Goal: Task Accomplishment & Management: Use online tool/utility

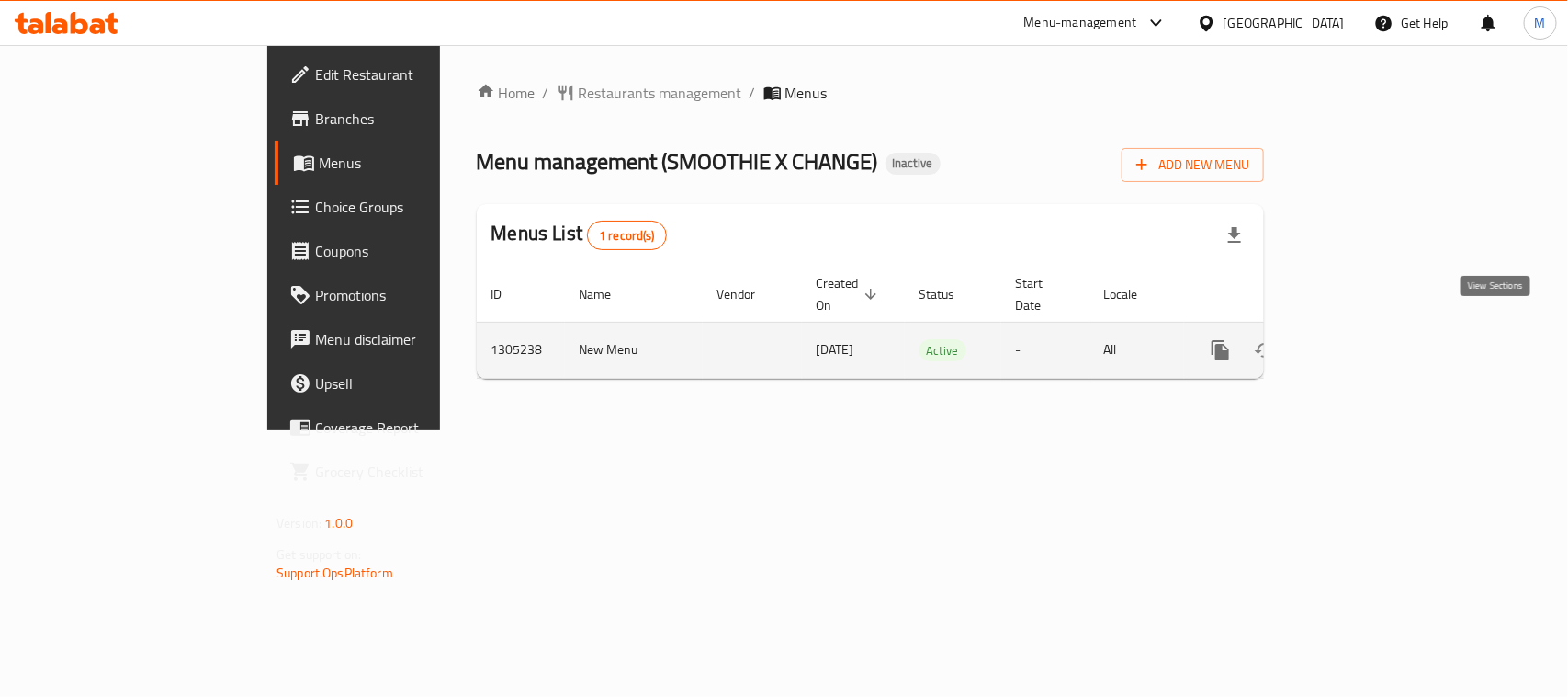
click at [1364, 339] on icon "enhanced table" at bounding box center [1353, 350] width 22 height 22
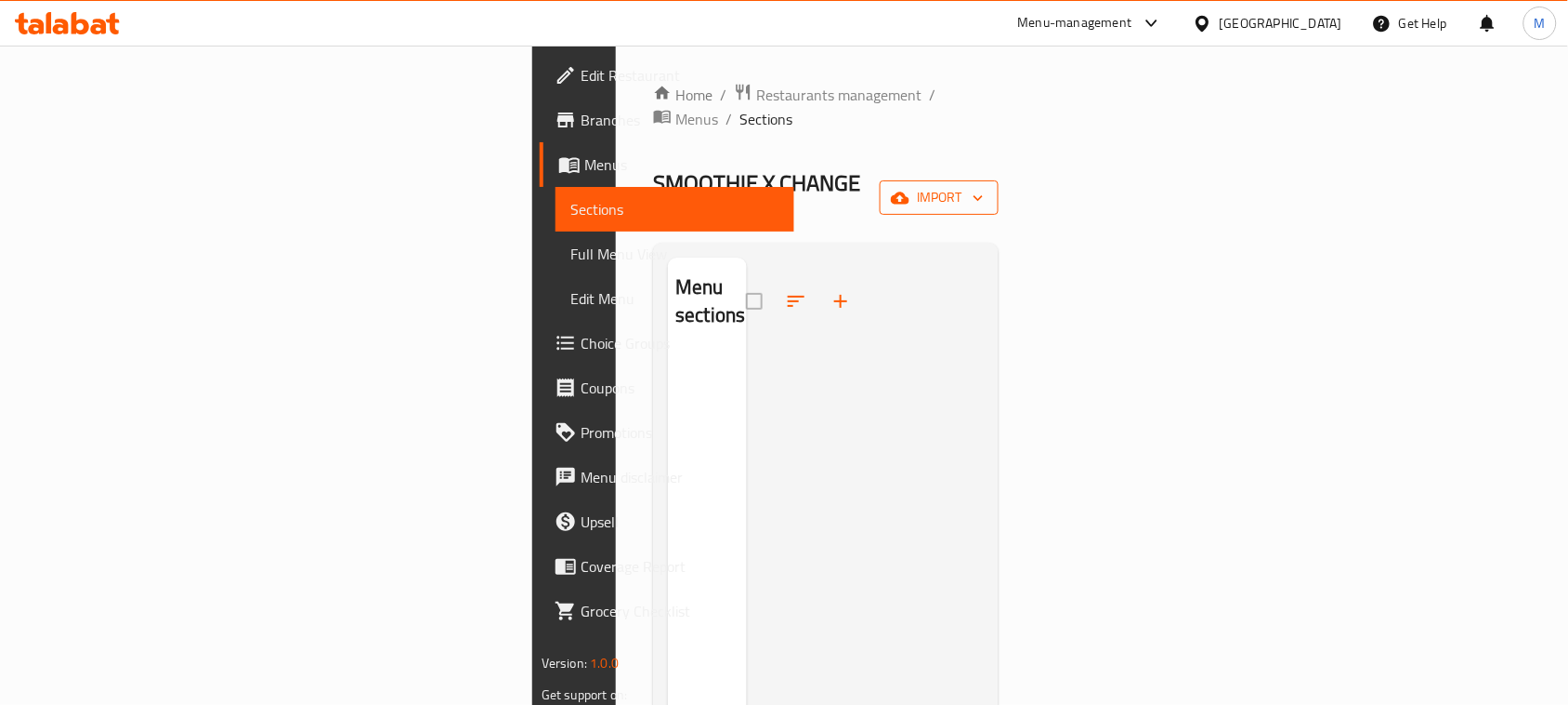
click at [998, 180] on button "import" at bounding box center [939, 197] width 119 height 34
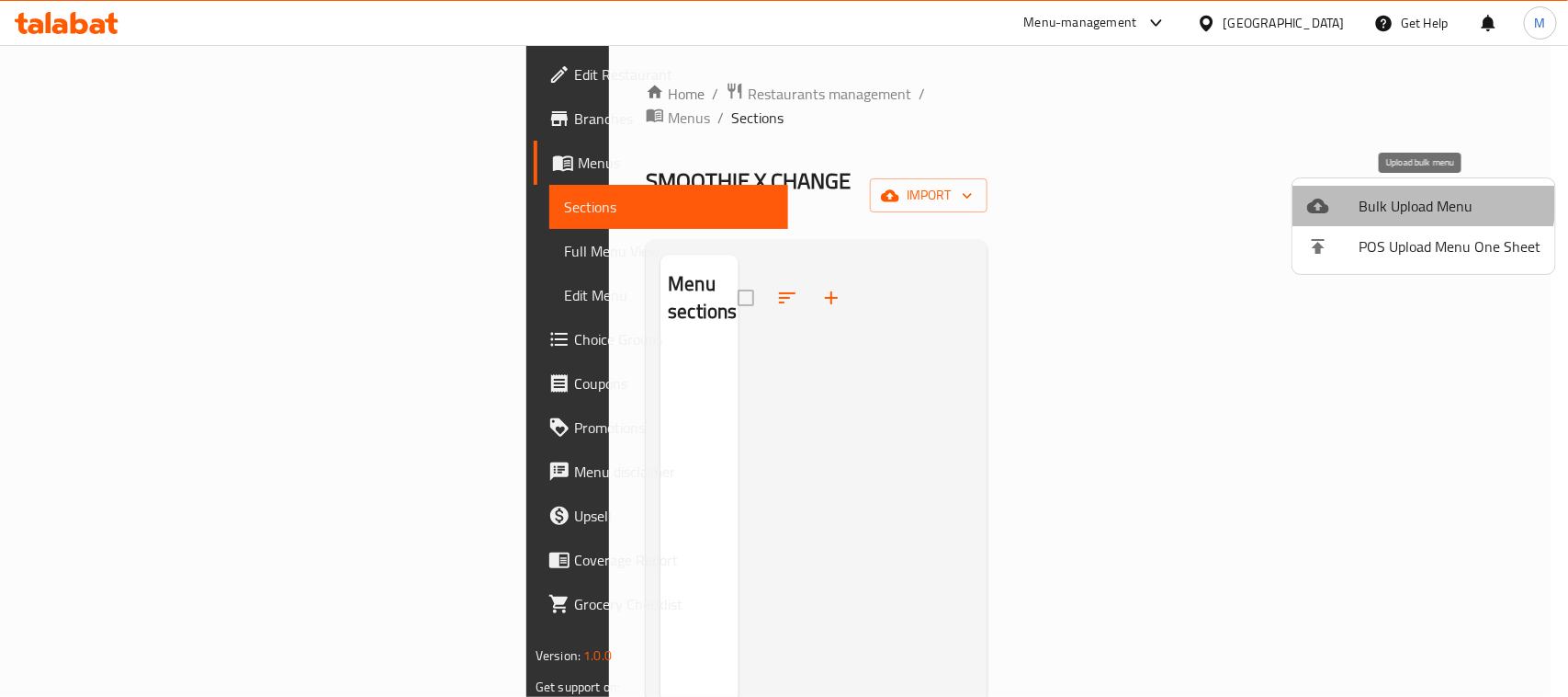
click at [1392, 195] on span "Bulk Upload Menu" at bounding box center [1449, 206] width 182 height 22
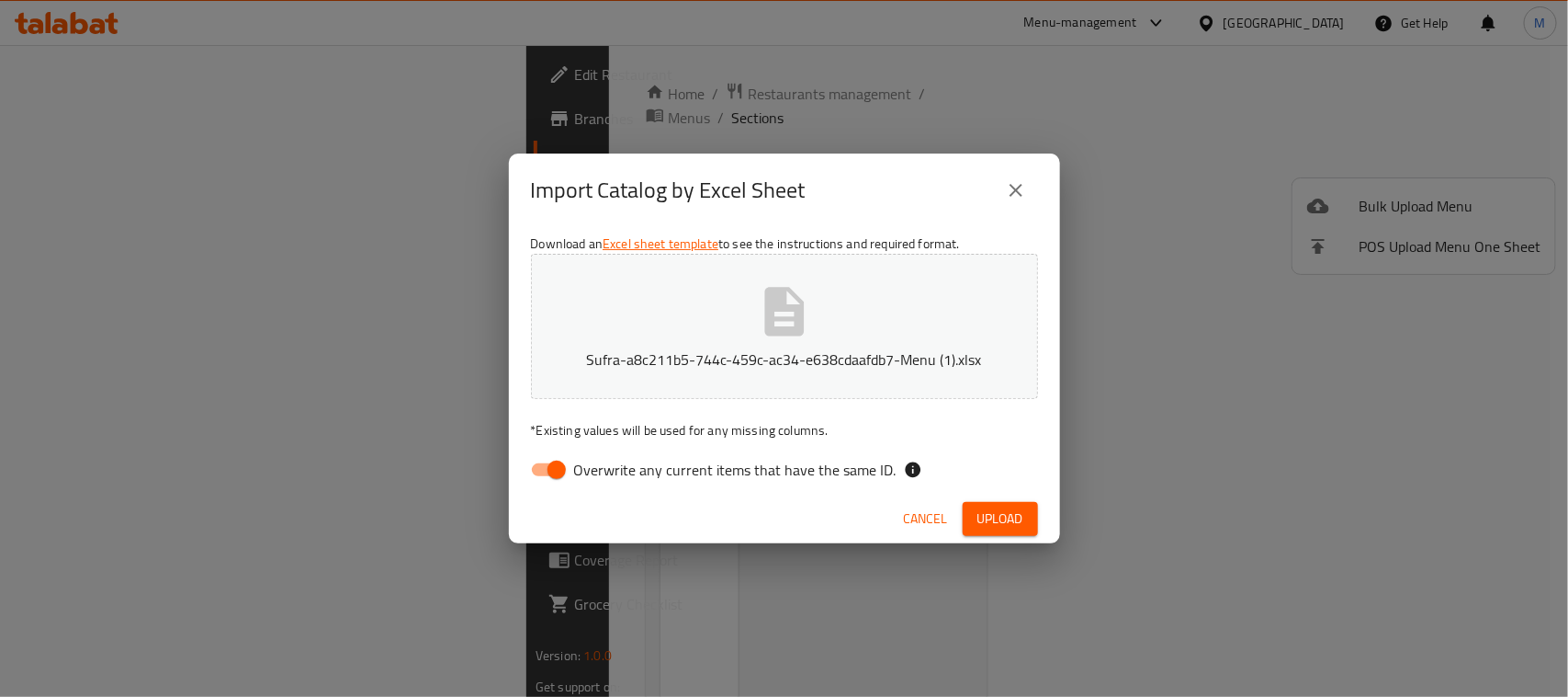
click at [568, 456] on input "Overwrite any current items that have the same ID." at bounding box center [557, 470] width 105 height 35
checkbox input "false"
click at [988, 504] on button "Upload" at bounding box center [1000, 519] width 75 height 34
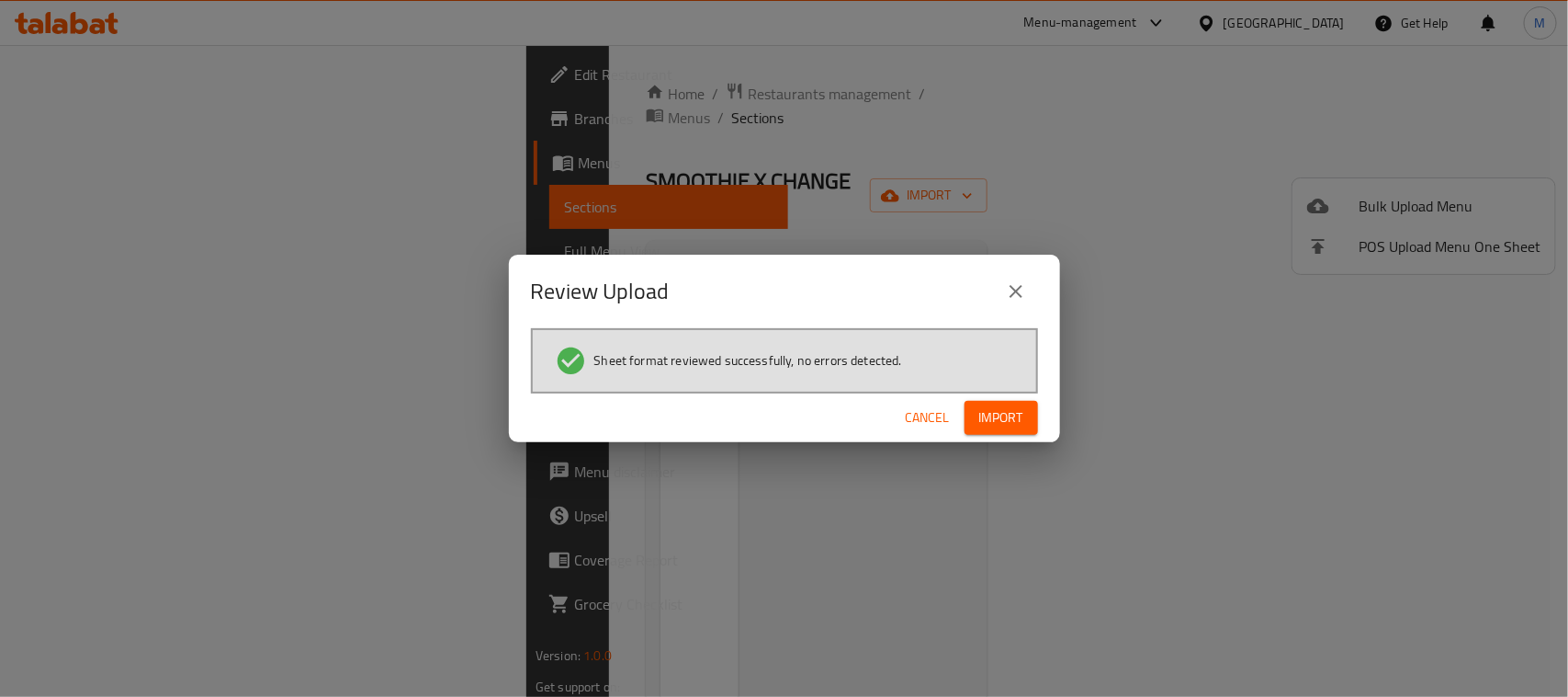
click at [1016, 394] on div "Cancel Import" at bounding box center [785, 417] width 551 height 49
click at [1006, 411] on span "Import" at bounding box center [1001, 417] width 44 height 23
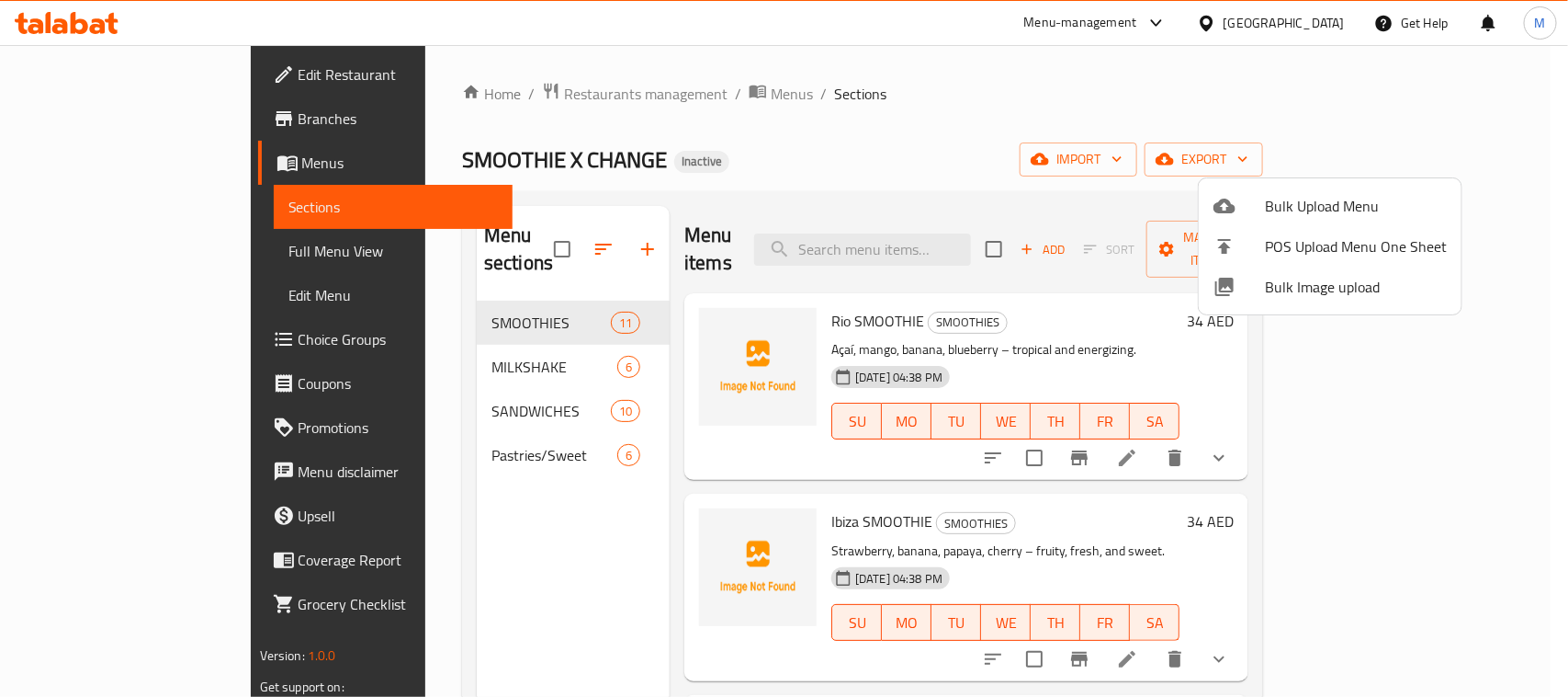
click at [929, 110] on div at bounding box center [784, 348] width 1568 height 697
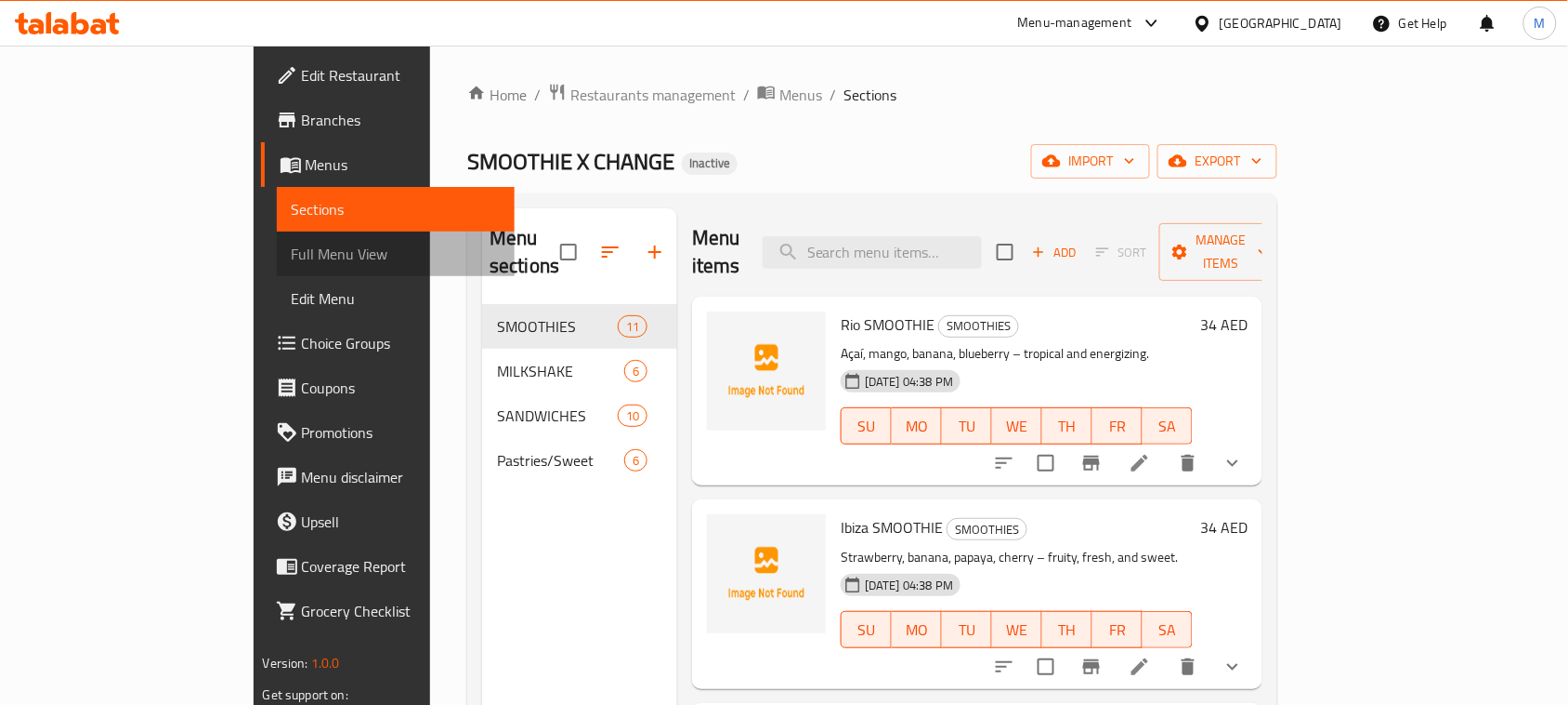
click at [292, 253] on span "Full Menu View" at bounding box center [396, 254] width 209 height 22
